Goal: Find specific page/section: Find specific page/section

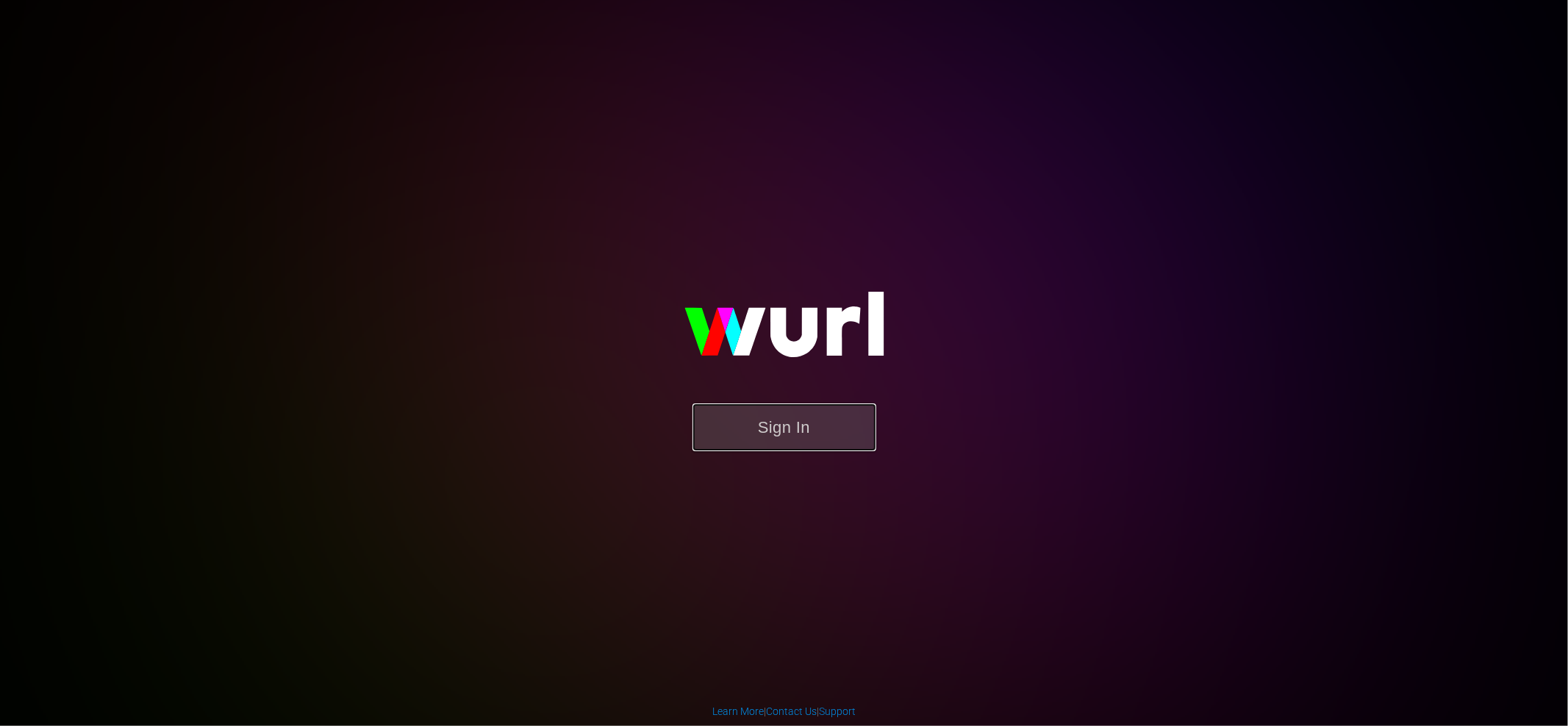
click at [755, 420] on button "Sign In" at bounding box center [784, 427] width 184 height 48
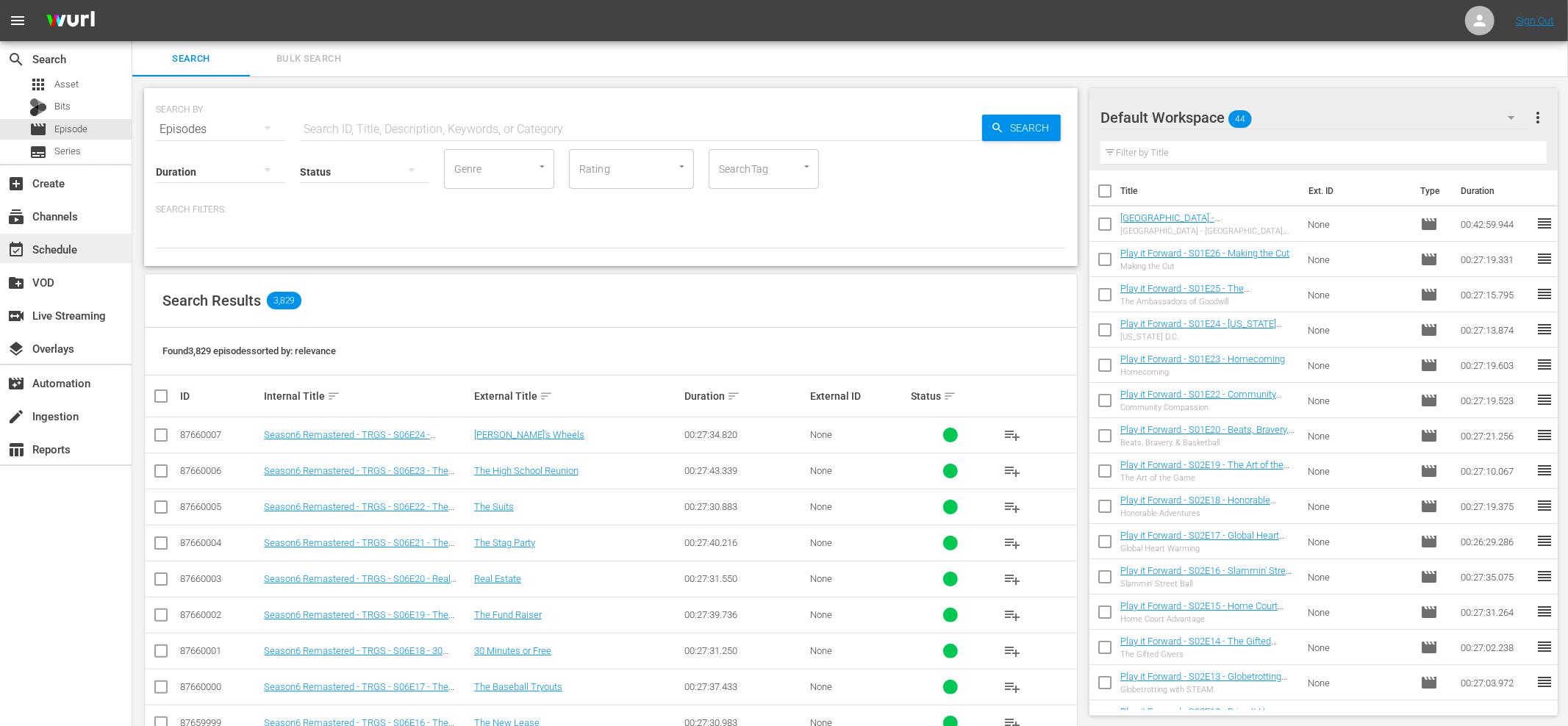
click at [71, 243] on div "event_available Schedule" at bounding box center [41, 246] width 82 height 13
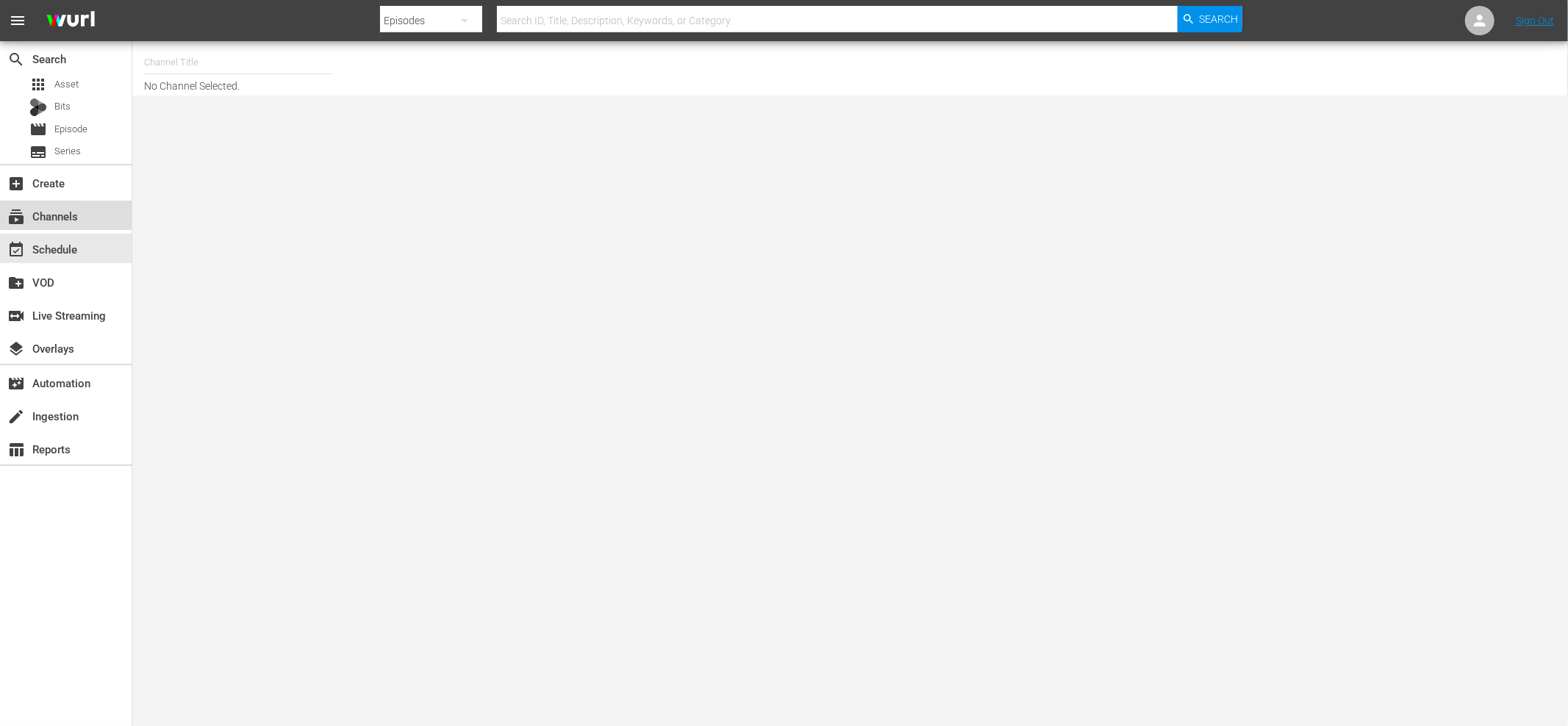
click at [75, 212] on div "subscriptions Channels" at bounding box center [41, 213] width 82 height 13
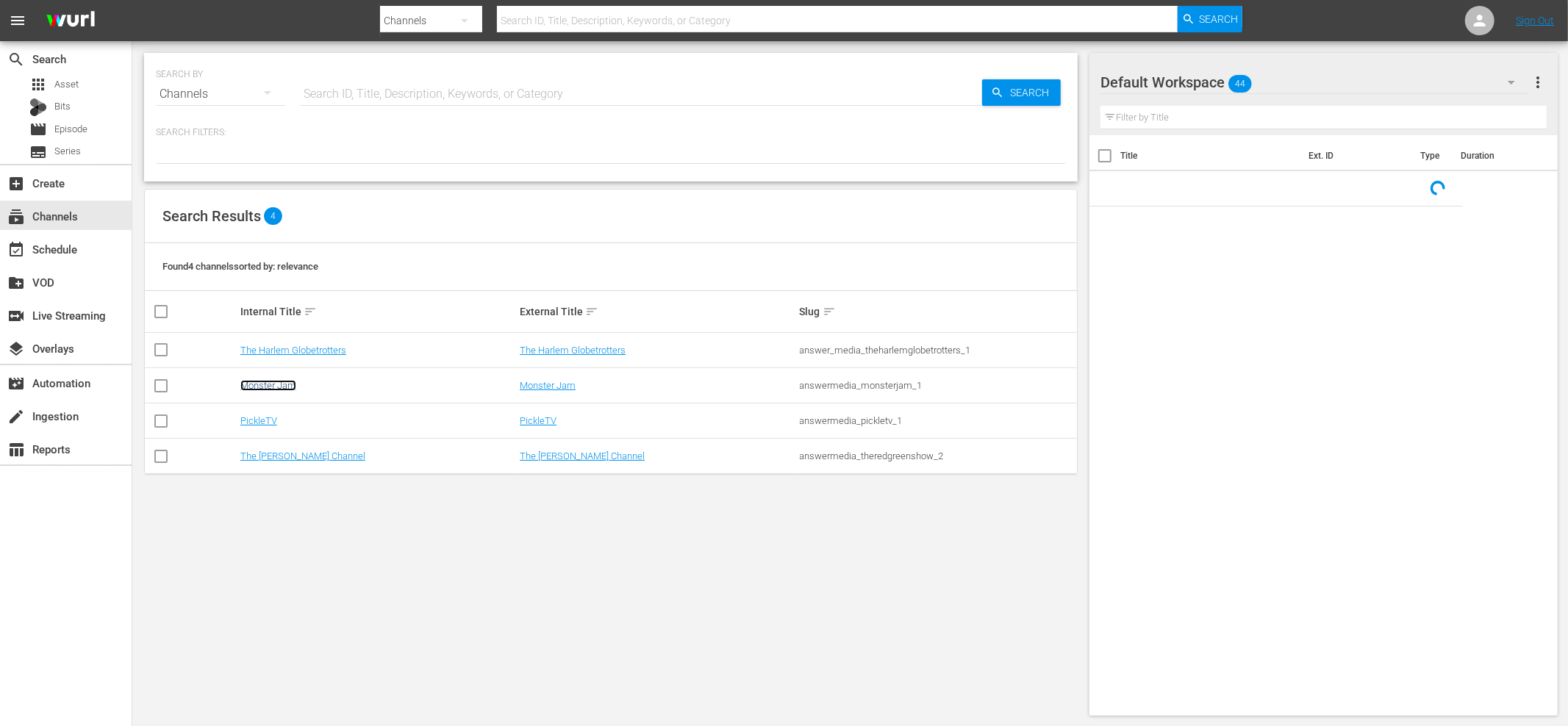
click at [288, 385] on link "Monster Jam" at bounding box center [268, 385] width 56 height 11
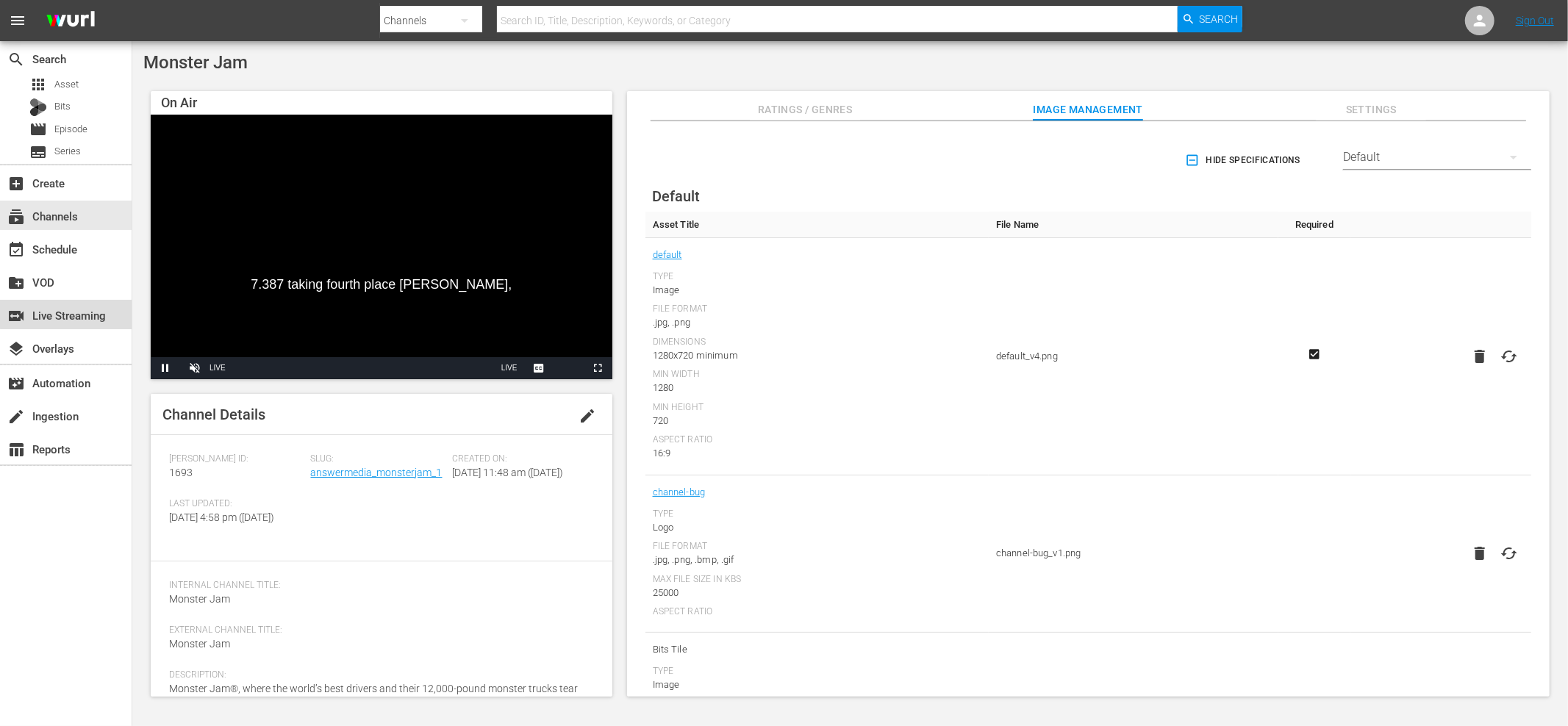
click at [82, 312] on div "switch_video Live Streaming" at bounding box center [41, 313] width 82 height 13
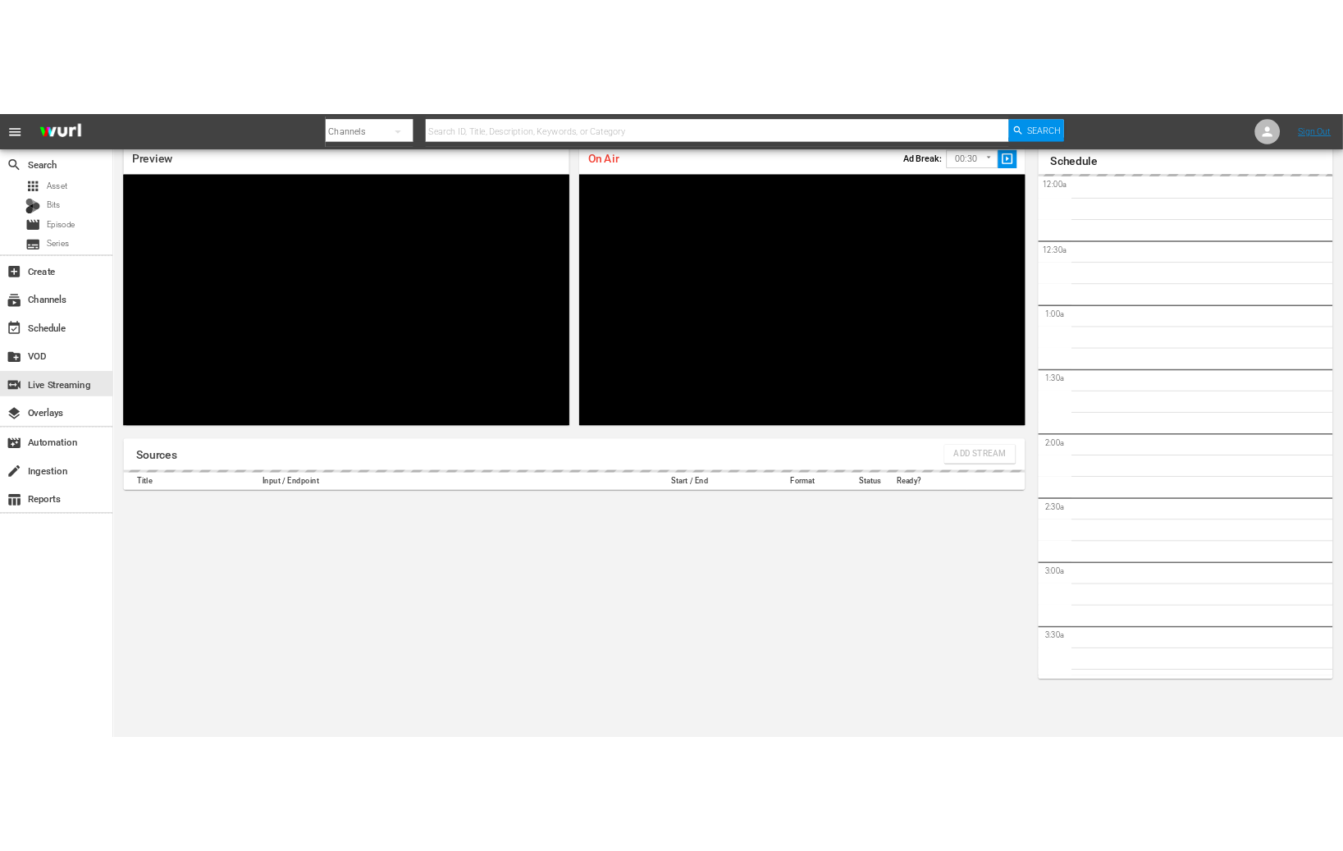
scroll to position [2933, 0]
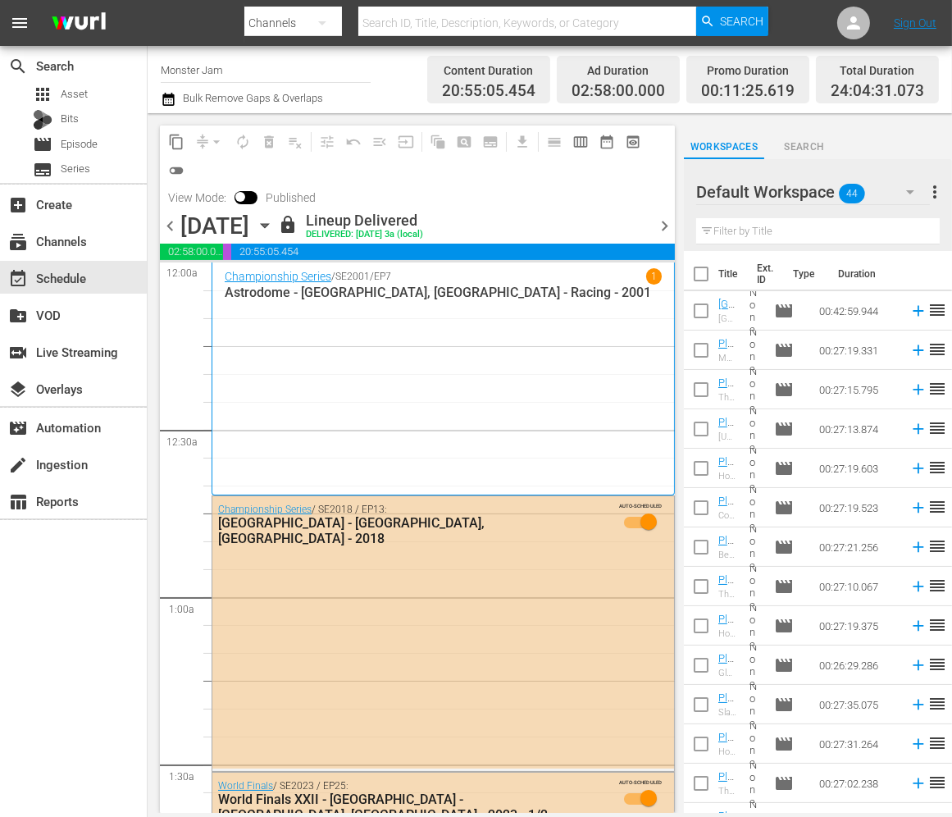
scroll to position [3569, 0]
